Goal: Task Accomplishment & Management: Use online tool/utility

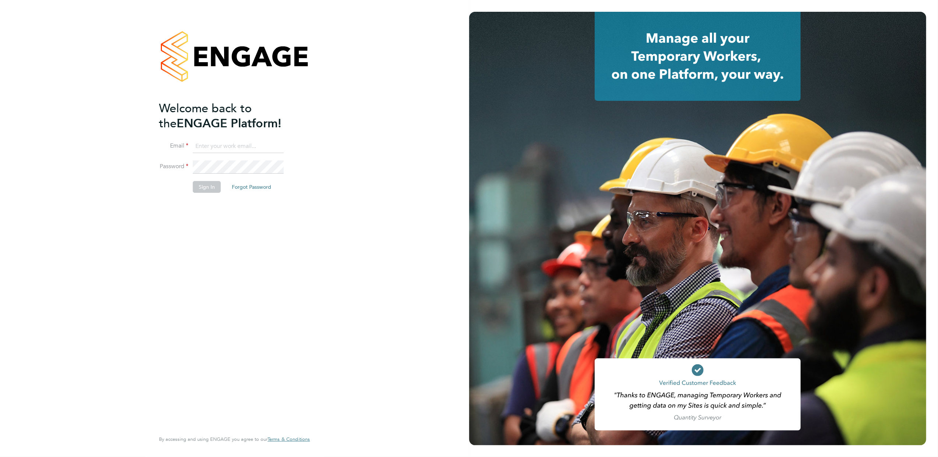
type input "[PERSON_NAME][EMAIL_ADDRESS][PERSON_NAME][DOMAIN_NAME]"
click at [213, 184] on button "Sign In" at bounding box center [207, 187] width 28 height 12
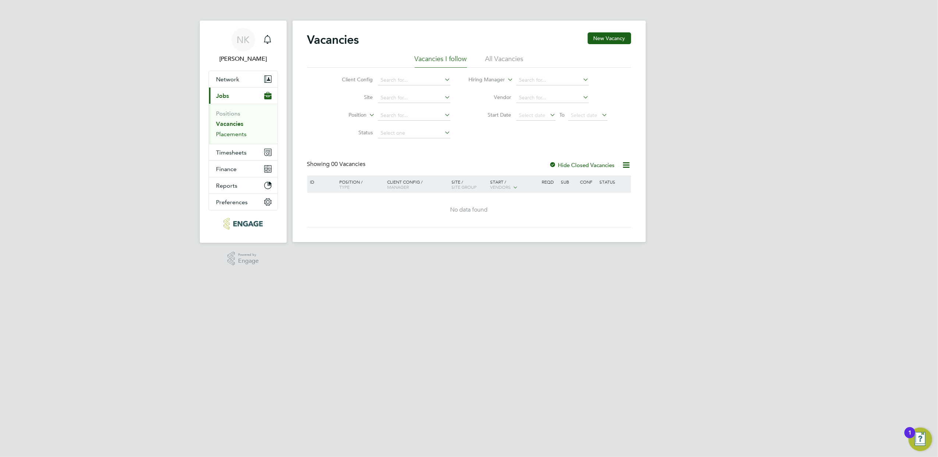
click at [244, 133] on link "Placements" at bounding box center [231, 134] width 31 height 7
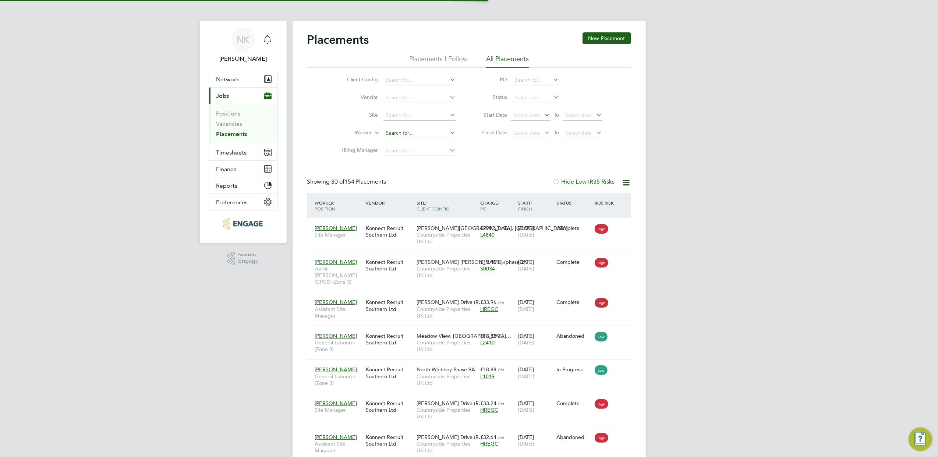
click at [396, 131] on input at bounding box center [420, 133] width 73 height 10
type input "r"
type input "s"
type input "m"
type input "e"
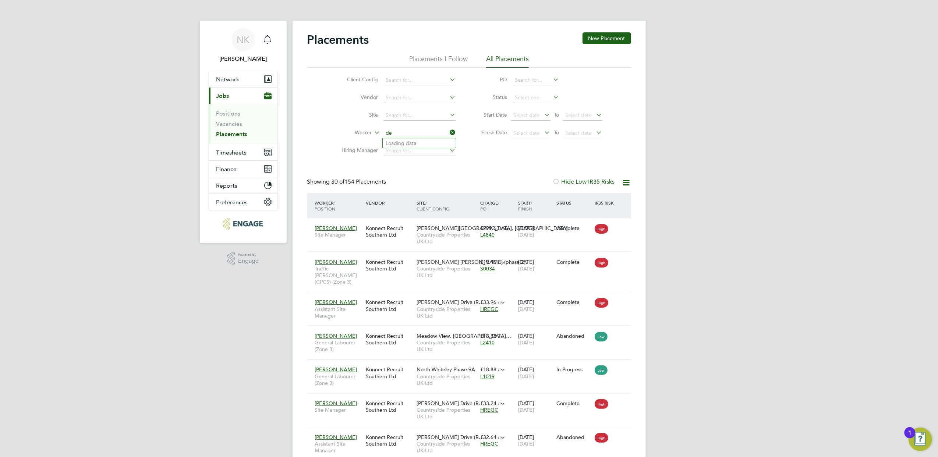
type input "d"
type input "r"
